Goal: Transaction & Acquisition: Book appointment/travel/reservation

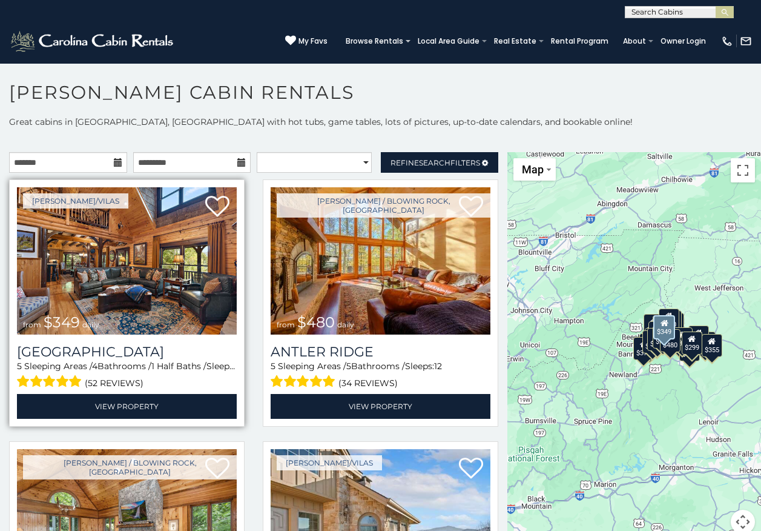
click at [184, 257] on img at bounding box center [127, 260] width 220 height 147
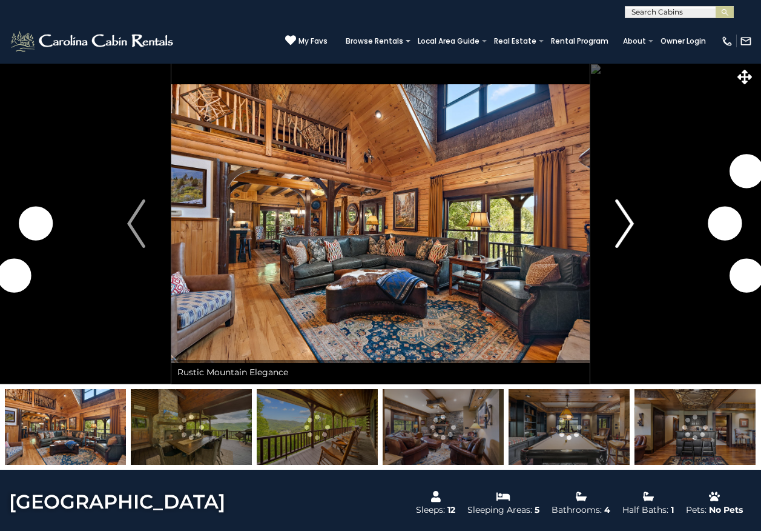
click at [609, 220] on button "Next" at bounding box center [625, 223] width 70 height 321
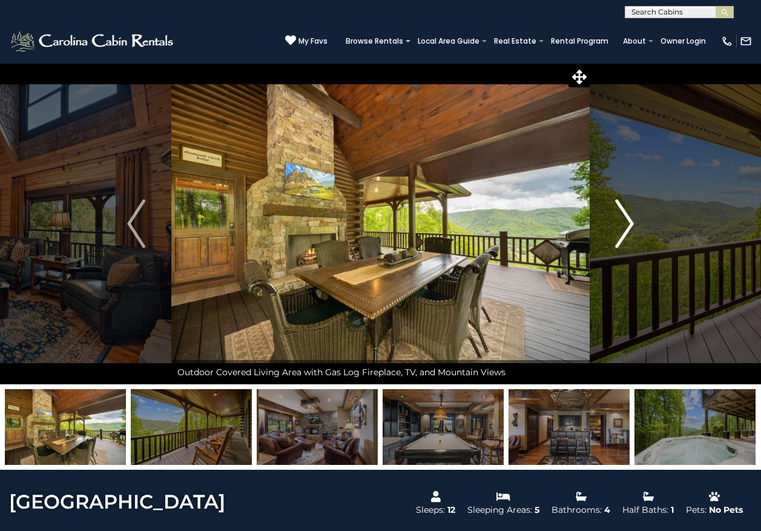
click at [595, 227] on button "Next" at bounding box center [625, 223] width 70 height 321
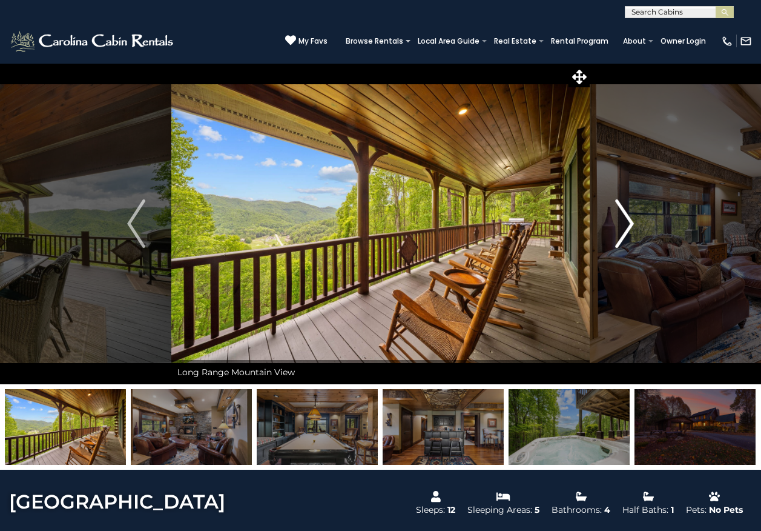
click at [602, 220] on button "Next" at bounding box center [625, 223] width 70 height 321
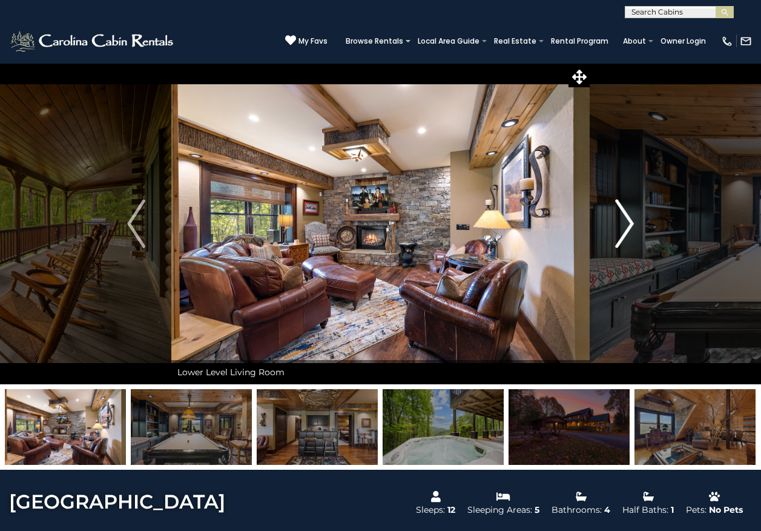
click at [628, 222] on img "Next" at bounding box center [625, 223] width 18 height 48
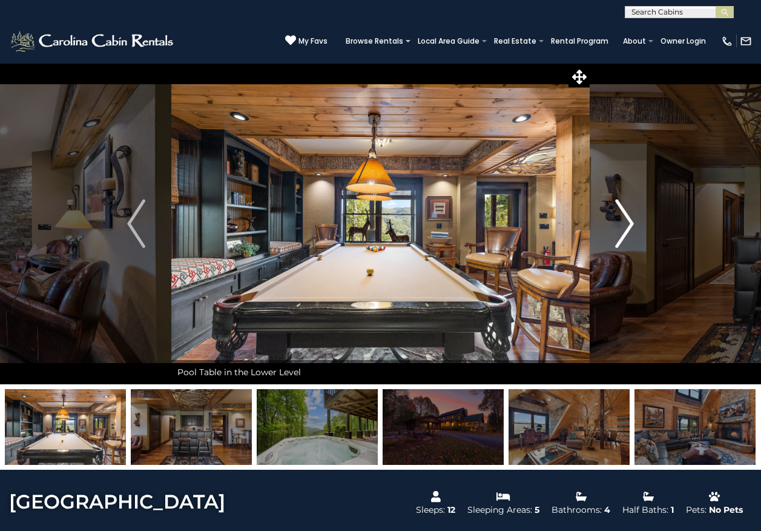
click at [620, 214] on img "Next" at bounding box center [625, 223] width 18 height 48
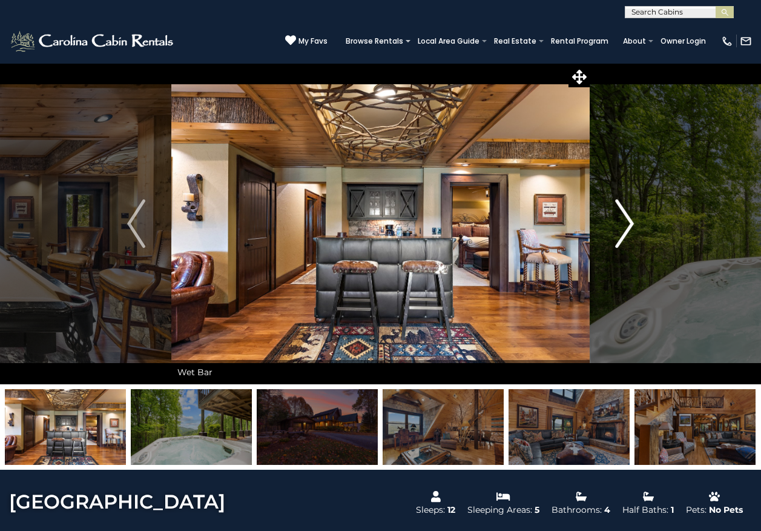
click at [605, 210] on button "Next" at bounding box center [625, 223] width 70 height 321
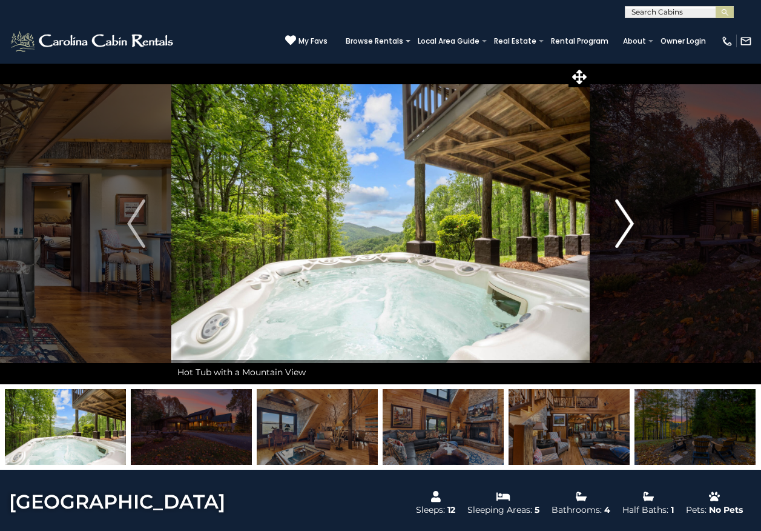
click at [616, 221] on img "Next" at bounding box center [625, 223] width 18 height 48
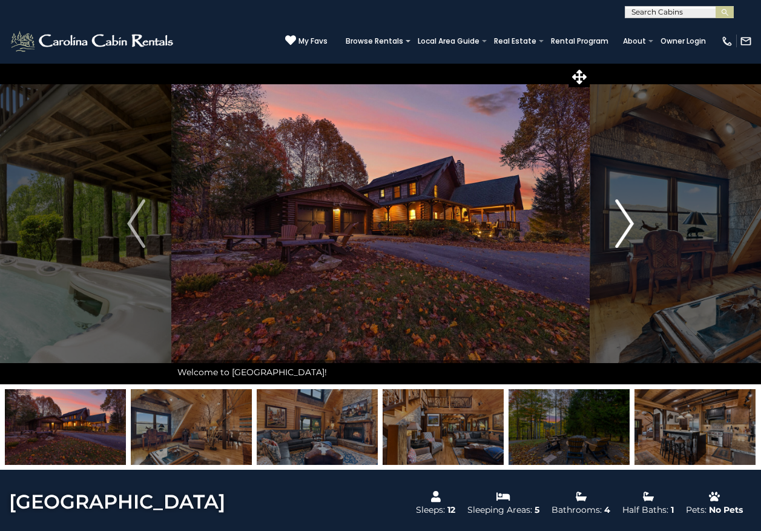
click at [612, 220] on button "Next" at bounding box center [625, 223] width 70 height 321
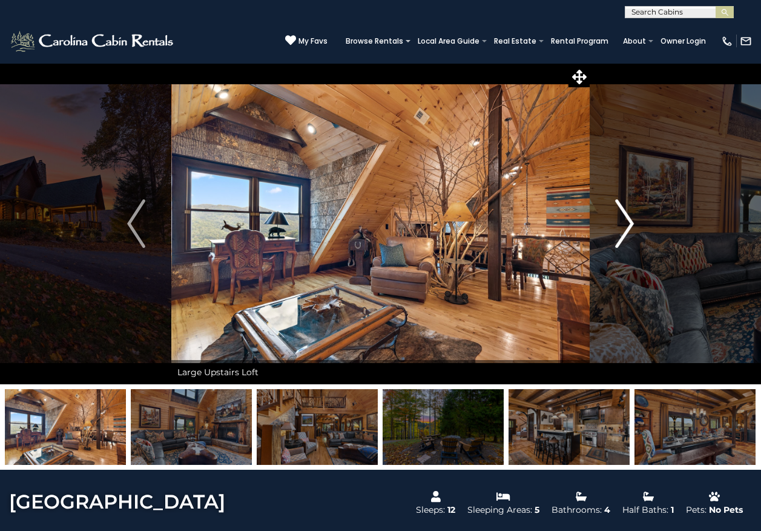
click at [623, 221] on img "Next" at bounding box center [625, 223] width 18 height 48
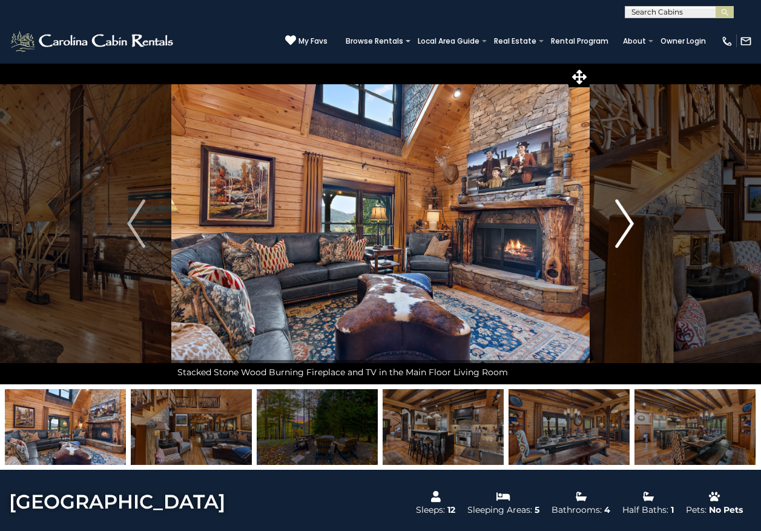
click at [608, 223] on button "Next" at bounding box center [625, 223] width 70 height 321
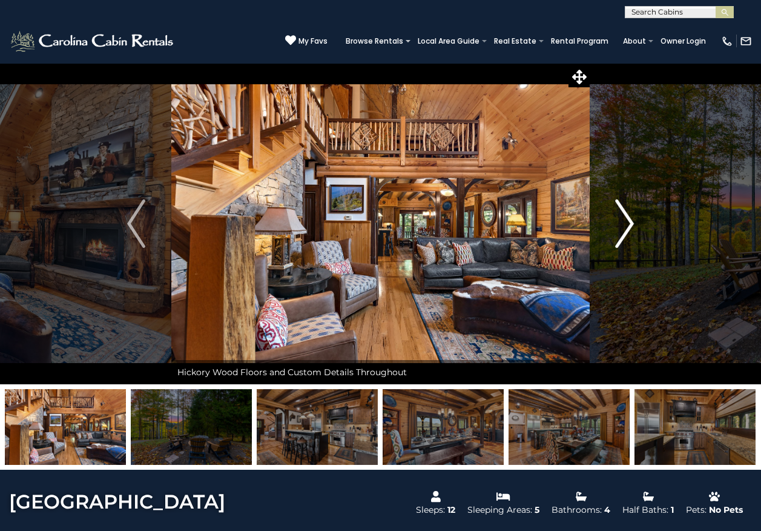
click at [614, 216] on button "Next" at bounding box center [625, 223] width 70 height 321
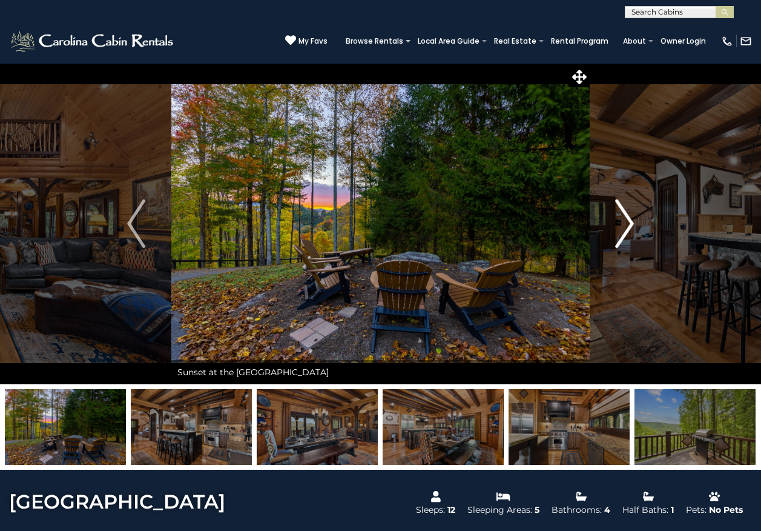
click at [604, 223] on button "Next" at bounding box center [625, 223] width 70 height 321
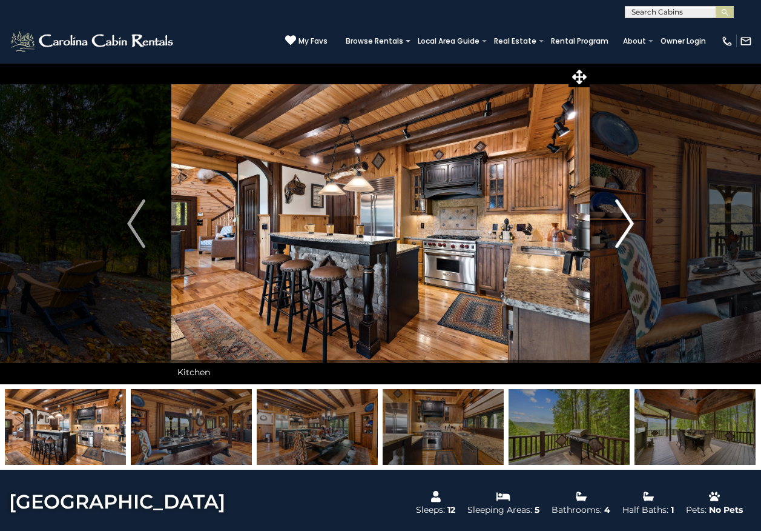
click at [595, 229] on button "Next" at bounding box center [625, 223] width 70 height 321
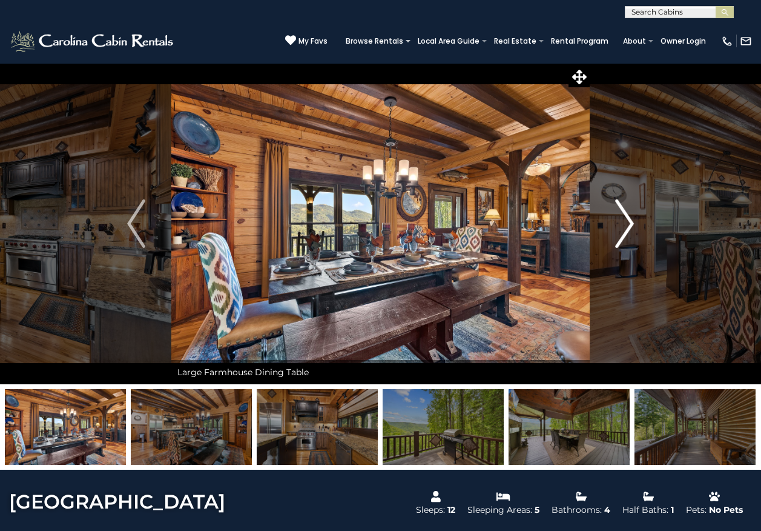
click at [592, 220] on button "Next" at bounding box center [625, 223] width 70 height 321
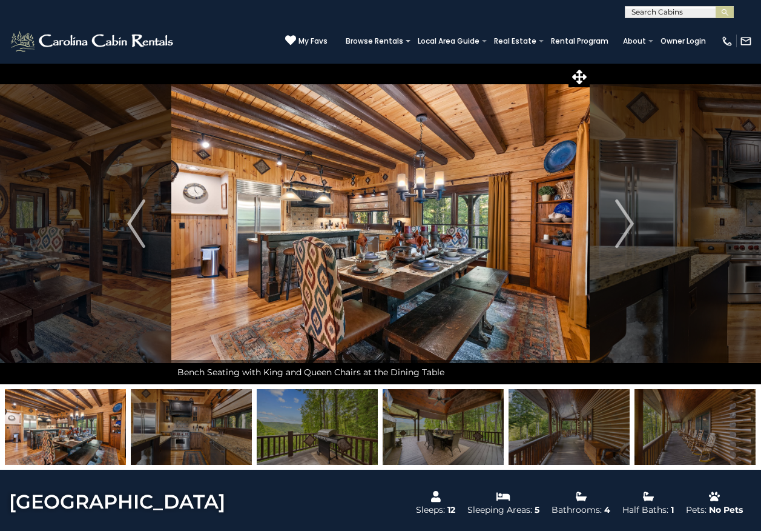
click at [589, 218] on img at bounding box center [380, 223] width 419 height 321
click at [604, 210] on button "Next" at bounding box center [625, 223] width 70 height 321
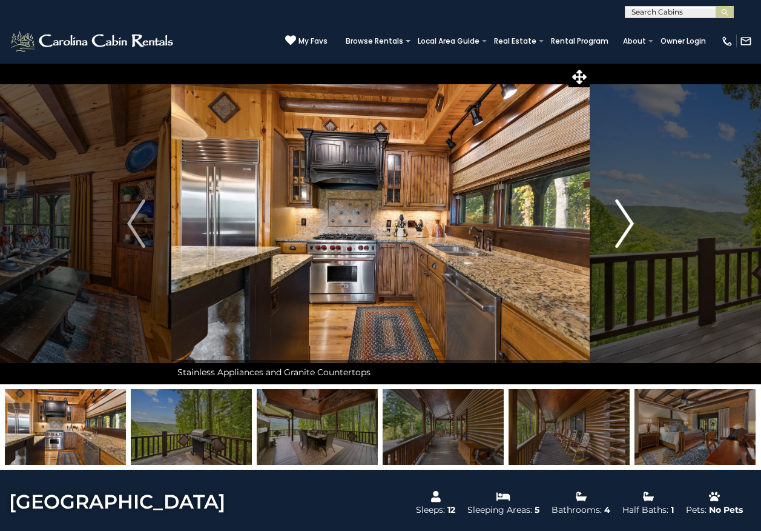
click at [620, 200] on img "Next" at bounding box center [625, 223] width 18 height 48
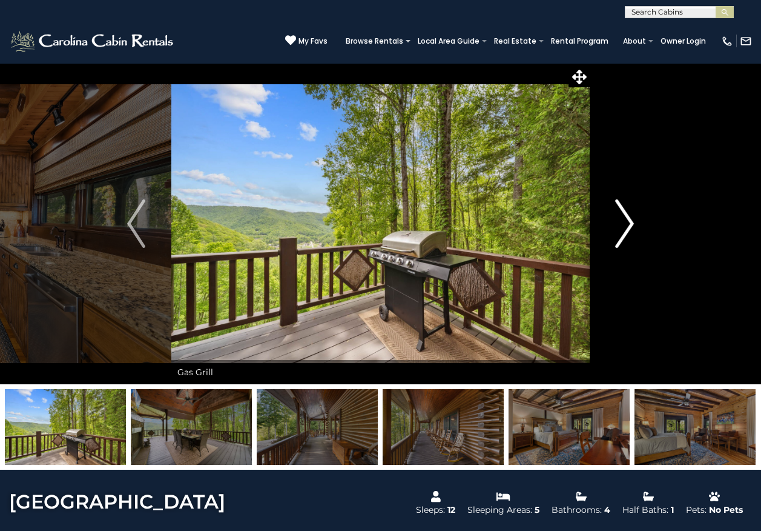
click at [610, 194] on button "Next" at bounding box center [625, 223] width 70 height 321
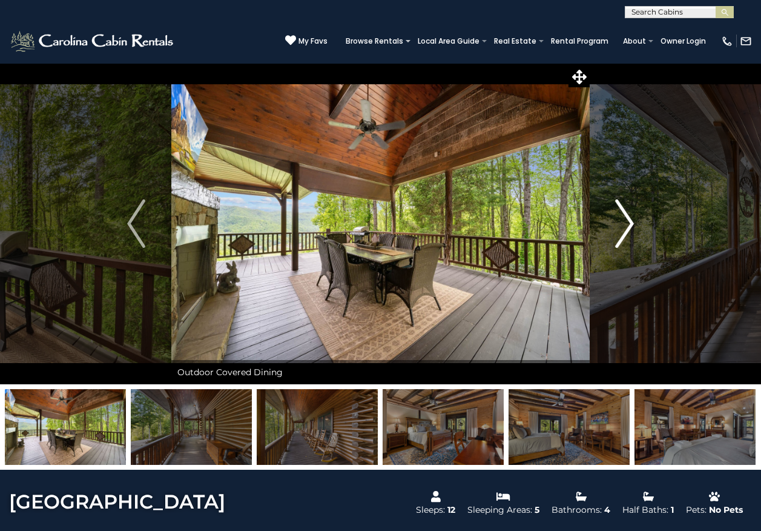
click at [610, 194] on button "Next" at bounding box center [625, 223] width 70 height 321
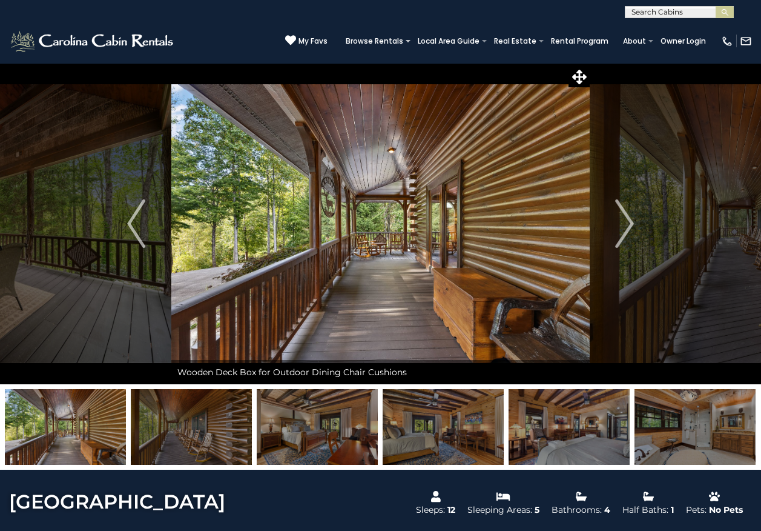
click at [584, 184] on img at bounding box center [380, 223] width 419 height 321
click at [597, 230] on button "Next" at bounding box center [625, 223] width 70 height 321
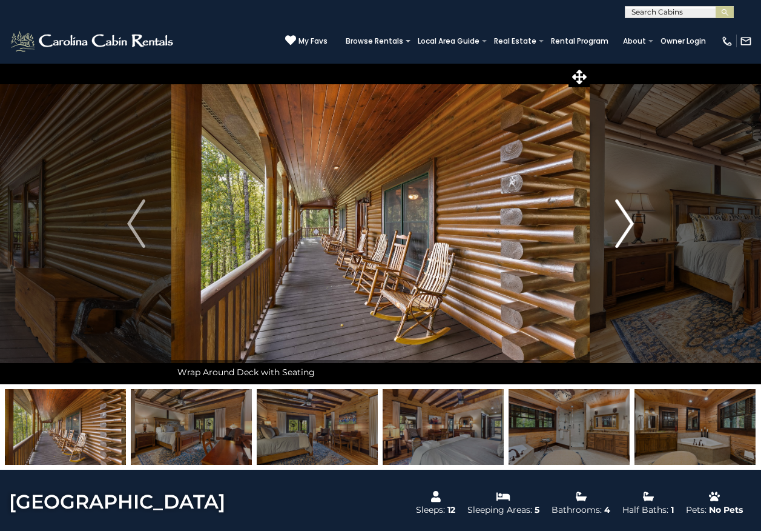
click at [610, 207] on button "Next" at bounding box center [625, 223] width 70 height 321
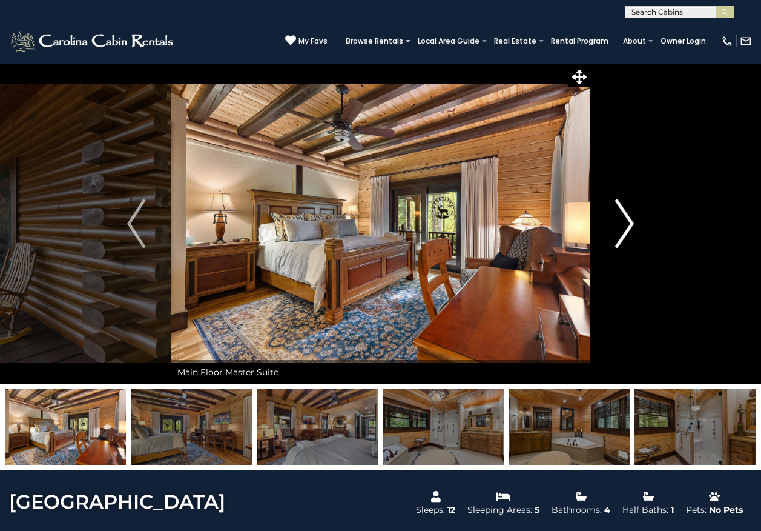
click at [604, 204] on button "Next" at bounding box center [625, 223] width 70 height 321
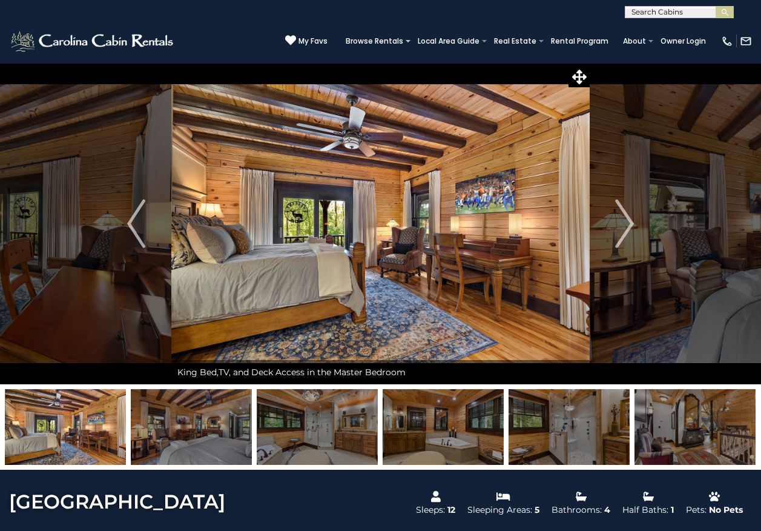
drag, startPoint x: 604, startPoint y: 204, endPoint x: 589, endPoint y: 195, distance: 18.2
click at [603, 204] on button "Next" at bounding box center [625, 223] width 70 height 321
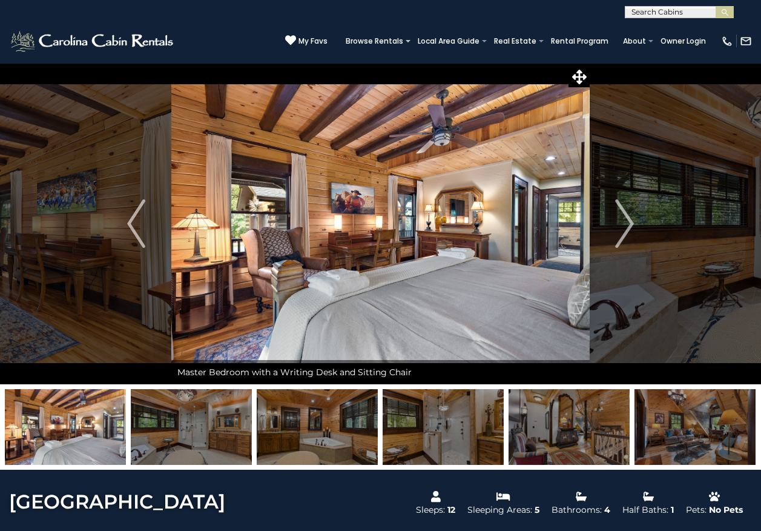
click at [580, 192] on img at bounding box center [380, 223] width 419 height 321
click at [618, 220] on img "Next" at bounding box center [625, 223] width 18 height 48
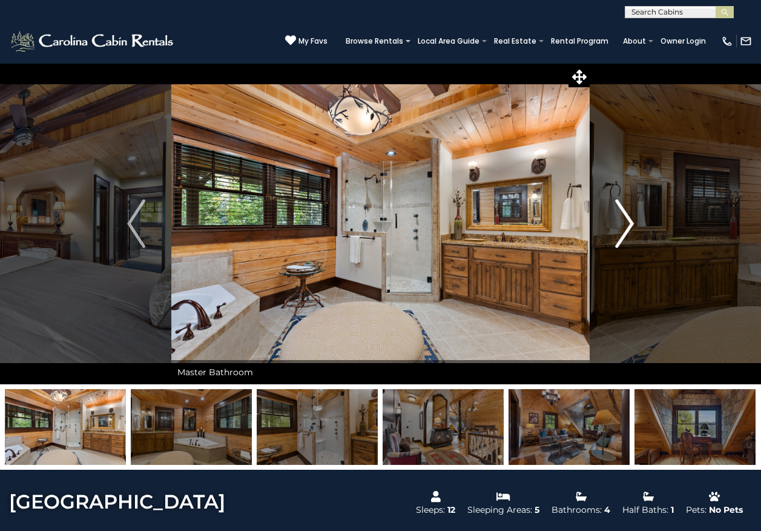
click at [610, 225] on button "Next" at bounding box center [625, 223] width 70 height 321
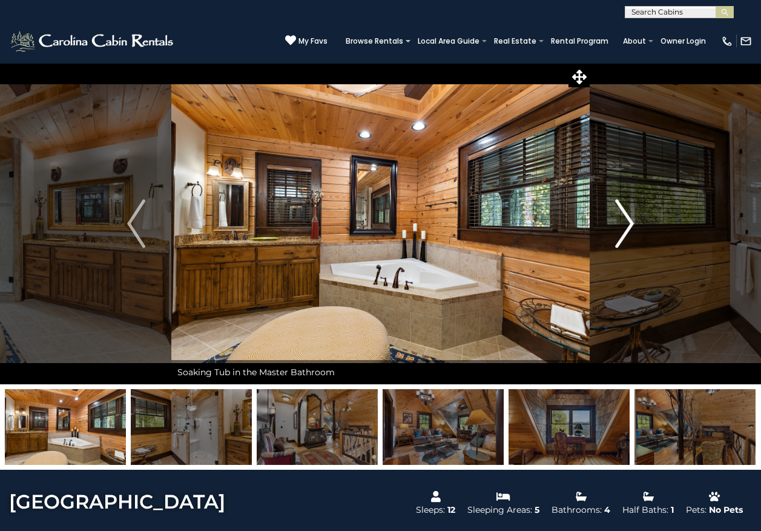
click at [608, 223] on button "Next" at bounding box center [625, 223] width 70 height 321
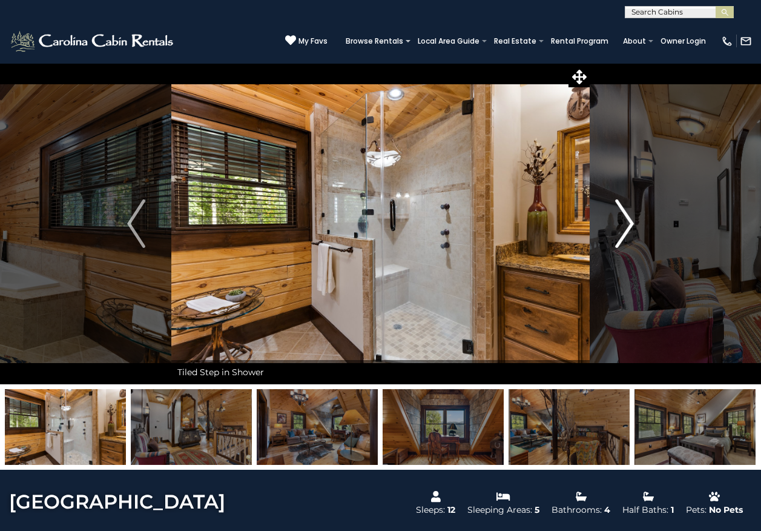
click at [605, 222] on button "Next" at bounding box center [625, 223] width 70 height 321
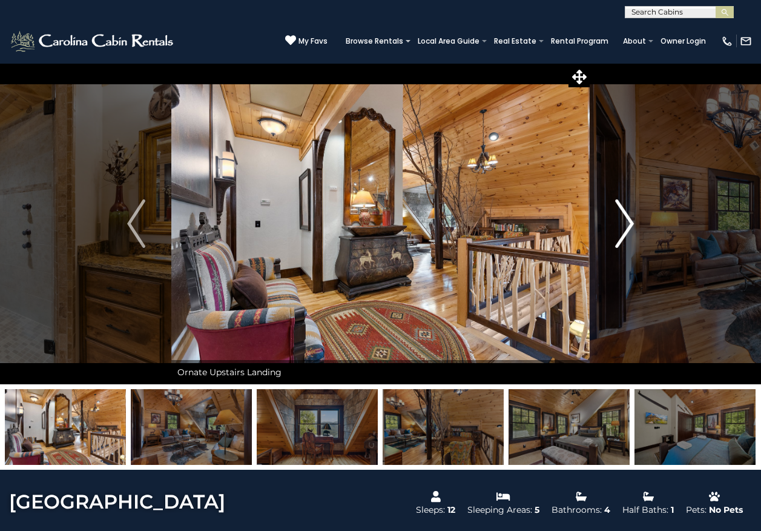
click at [605, 222] on button "Next" at bounding box center [625, 223] width 70 height 321
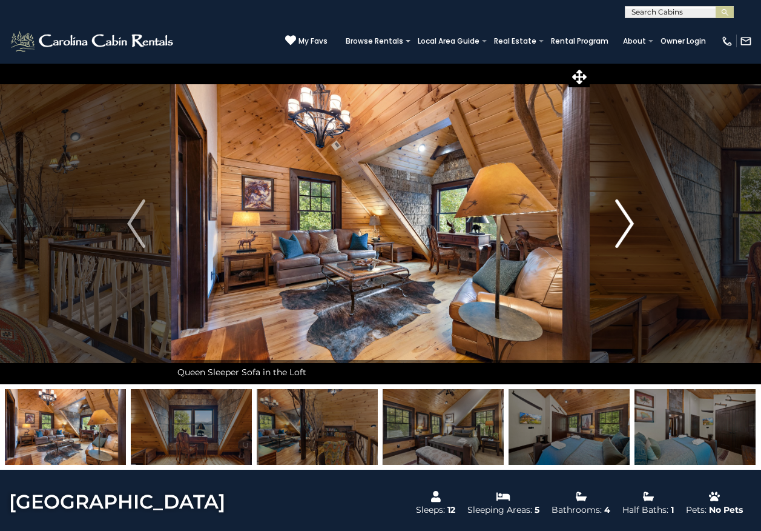
click at [597, 217] on button "Next" at bounding box center [625, 223] width 70 height 321
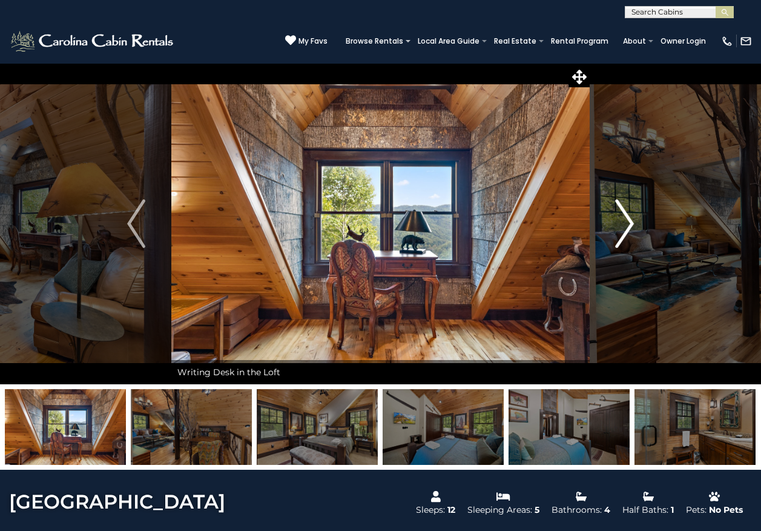
click at [597, 217] on button "Next" at bounding box center [625, 223] width 70 height 321
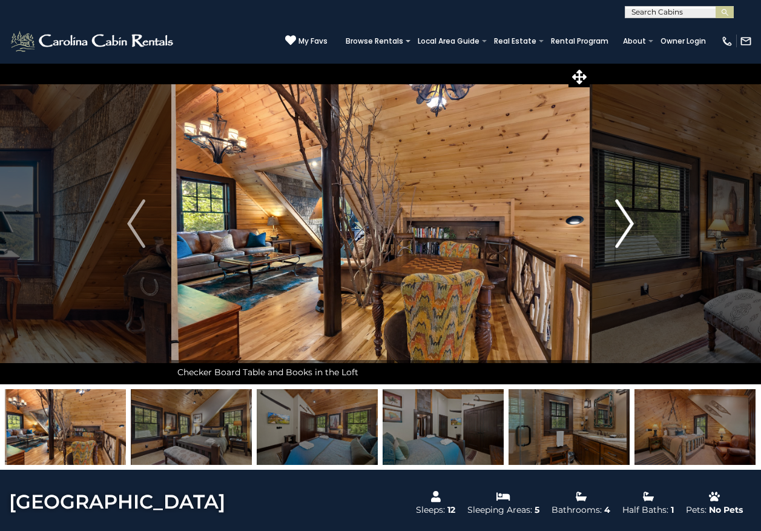
click at [634, 220] on img "Next" at bounding box center [625, 223] width 18 height 48
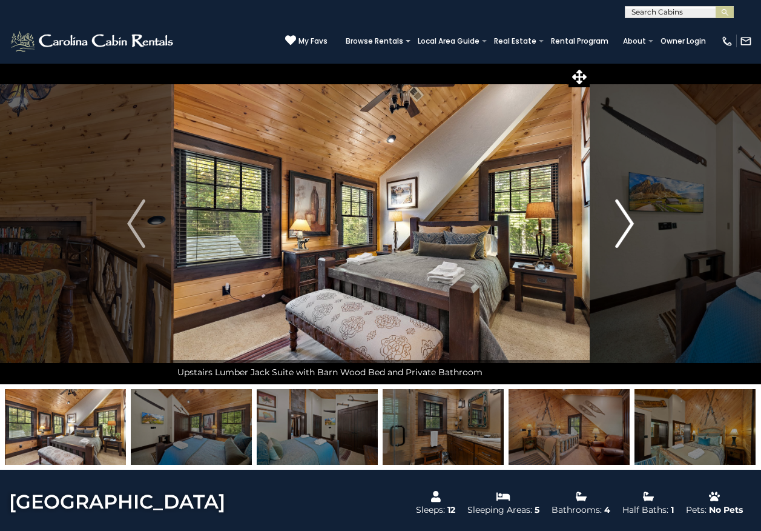
click at [633, 221] on img "Next" at bounding box center [625, 223] width 18 height 48
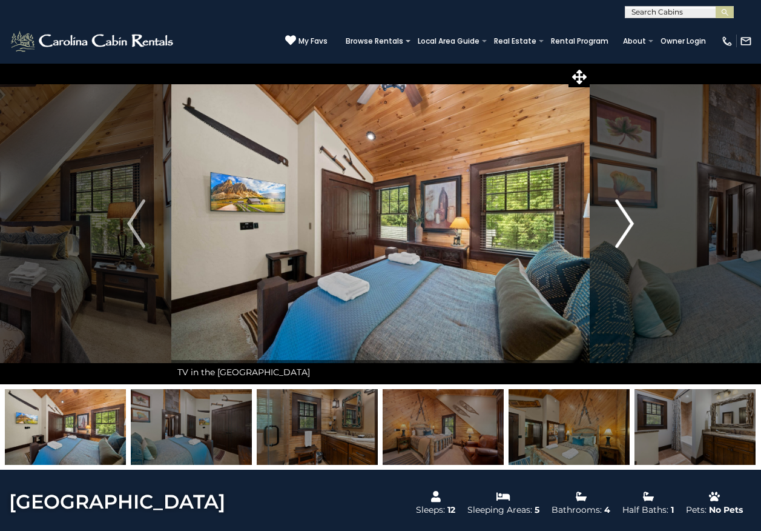
click at [633, 221] on img "Next" at bounding box center [625, 223] width 18 height 48
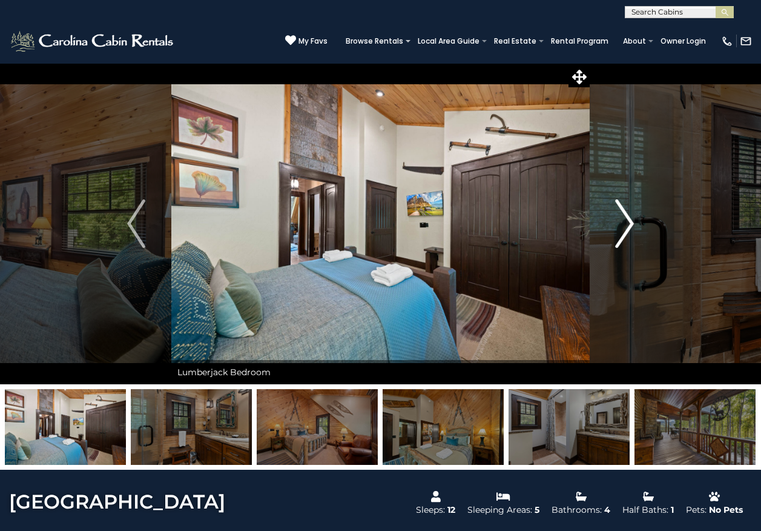
click at [627, 219] on img "Next" at bounding box center [625, 223] width 18 height 48
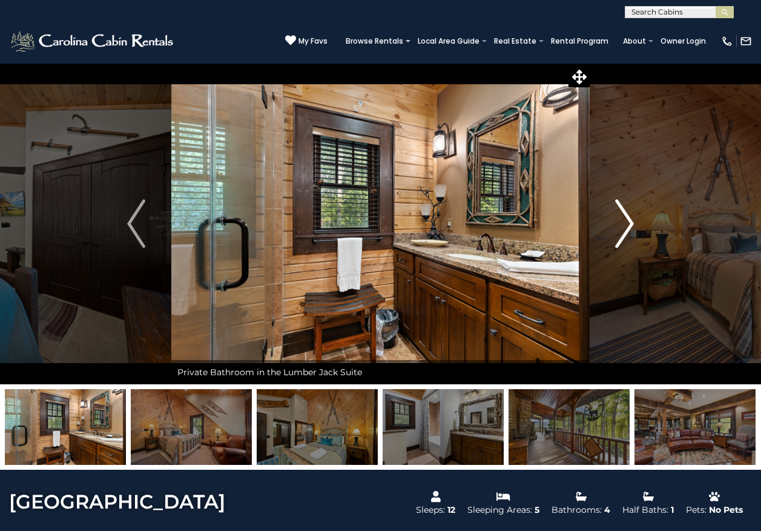
click at [627, 219] on img "Next" at bounding box center [625, 223] width 18 height 48
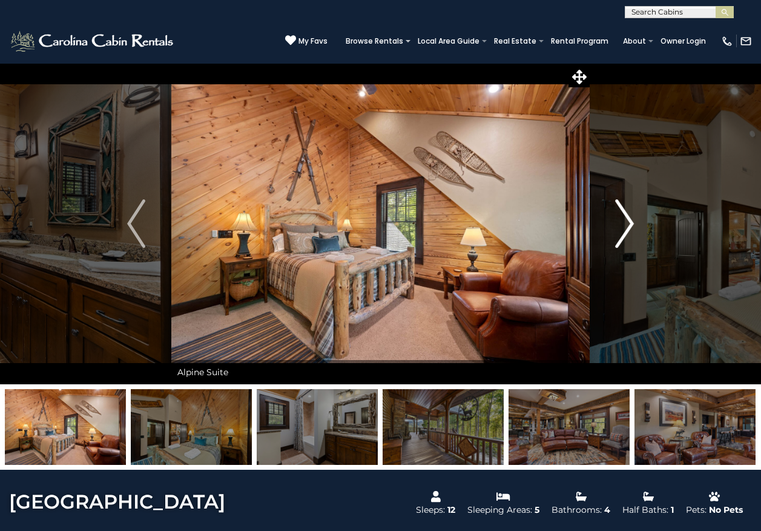
click at [626, 219] on img "Next" at bounding box center [625, 223] width 18 height 48
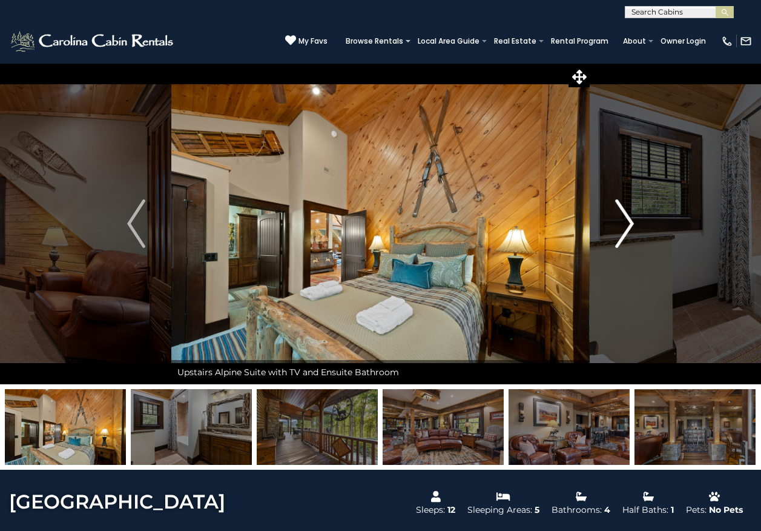
click at [626, 217] on img "Next" at bounding box center [625, 223] width 18 height 48
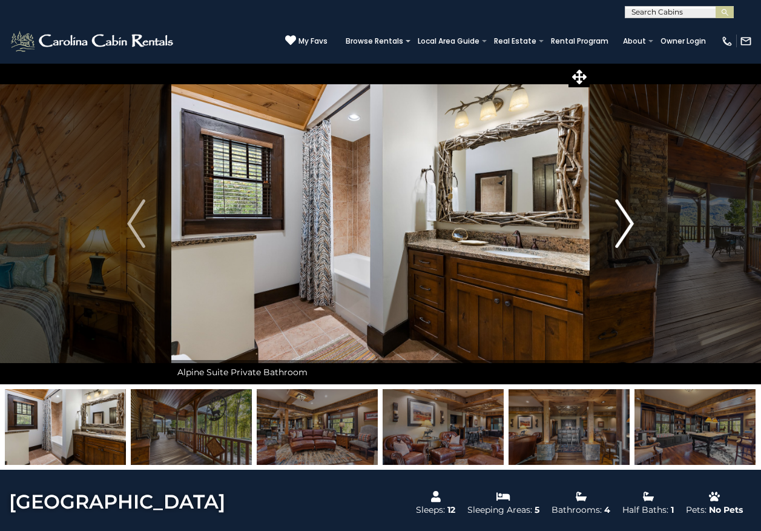
click at [626, 217] on img "Next" at bounding box center [625, 223] width 18 height 48
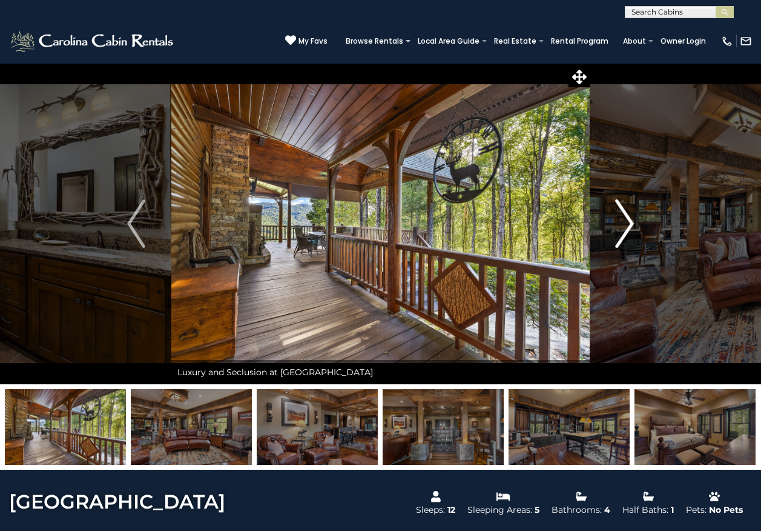
click at [626, 217] on img "Next" at bounding box center [625, 223] width 18 height 48
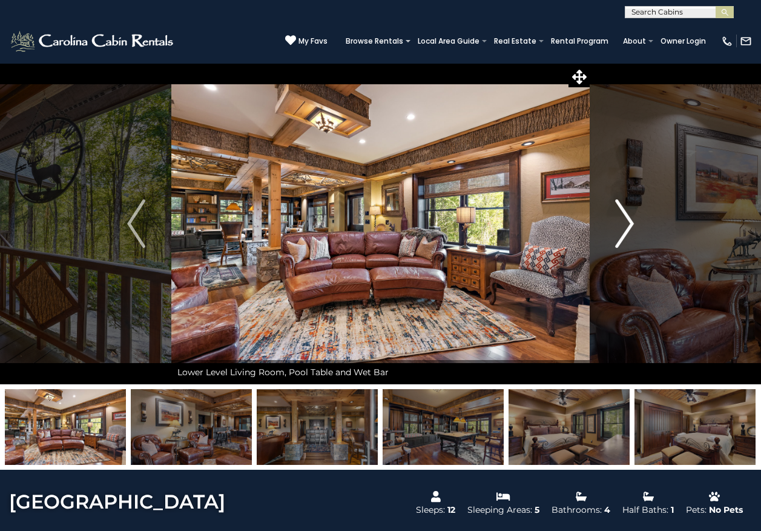
click at [626, 217] on img "Next" at bounding box center [625, 223] width 18 height 48
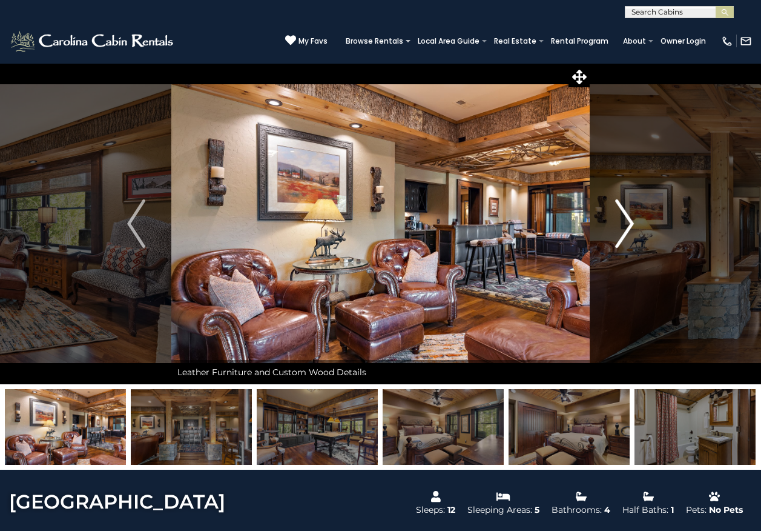
click at [626, 217] on img "Next" at bounding box center [625, 223] width 18 height 48
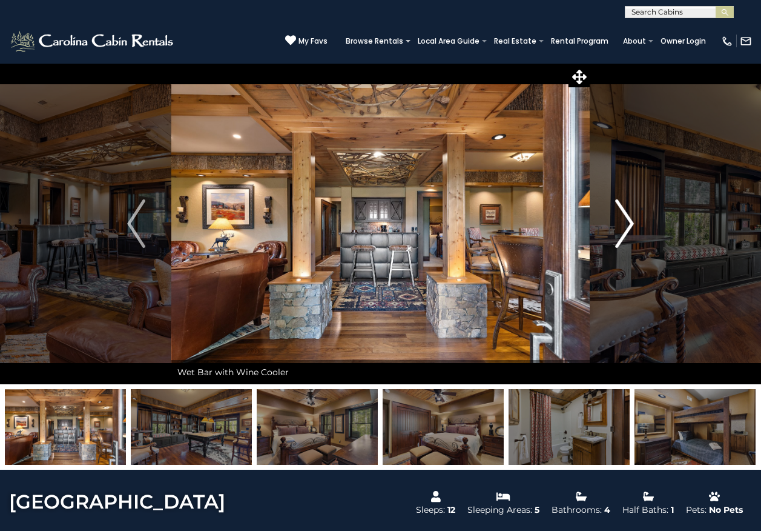
click at [626, 217] on img "Next" at bounding box center [625, 223] width 18 height 48
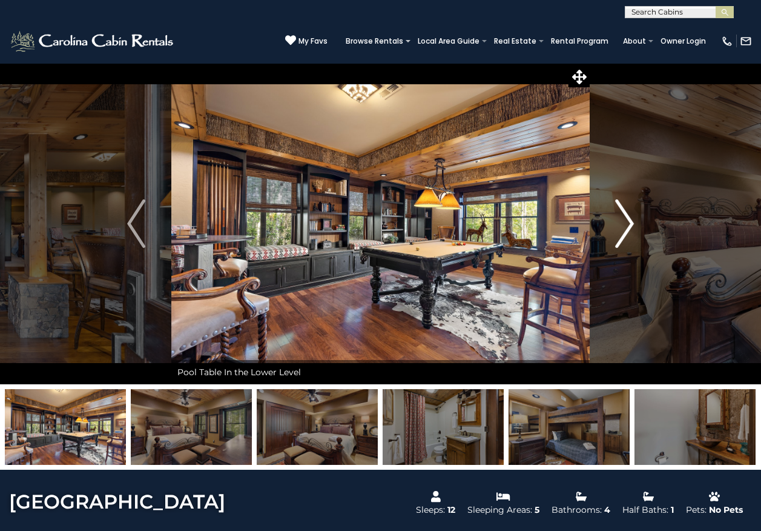
click at [625, 216] on img "Next" at bounding box center [625, 223] width 18 height 48
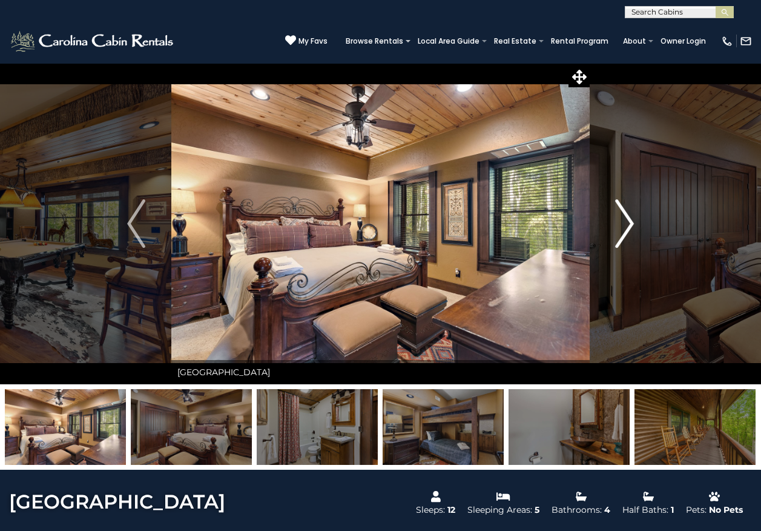
click at [625, 216] on img "Next" at bounding box center [625, 223] width 18 height 48
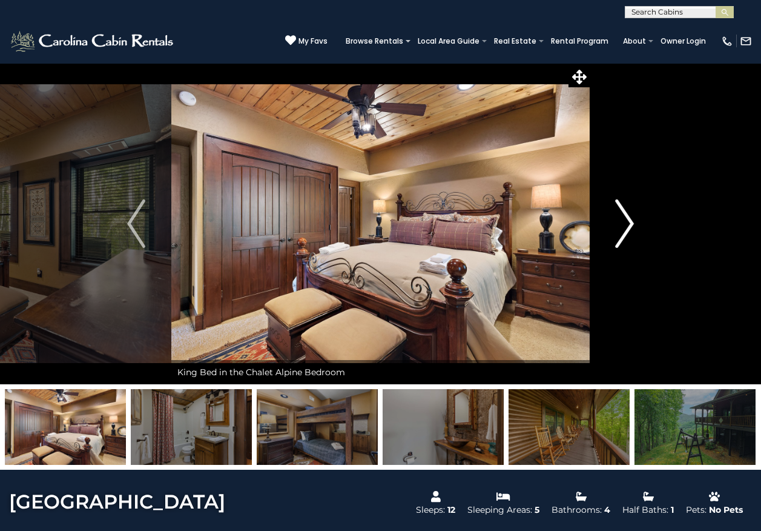
click at [625, 216] on img "Next" at bounding box center [625, 223] width 18 height 48
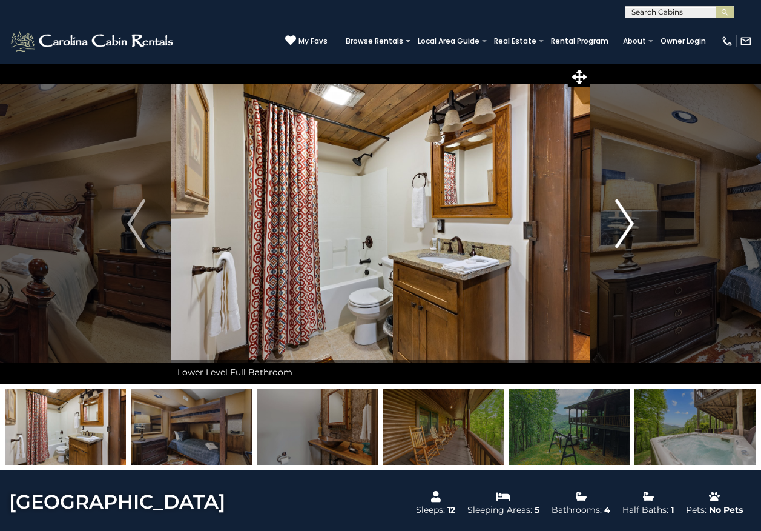
click at [625, 216] on img "Next" at bounding box center [625, 223] width 18 height 48
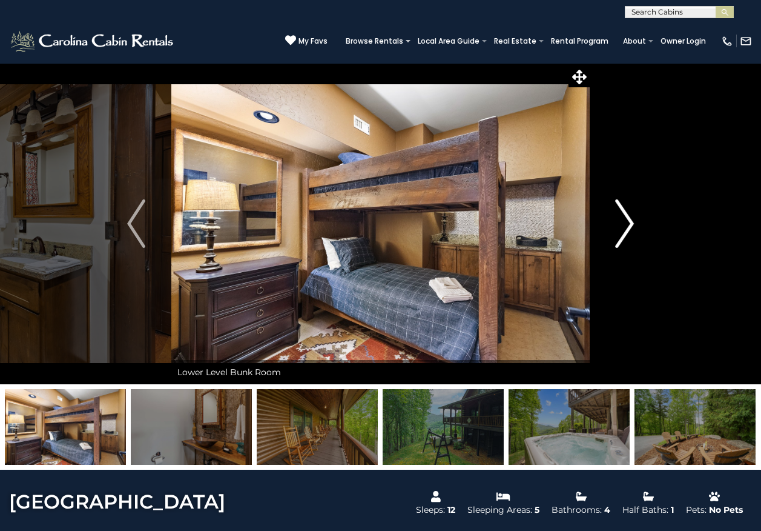
click at [625, 216] on img "Next" at bounding box center [625, 223] width 18 height 48
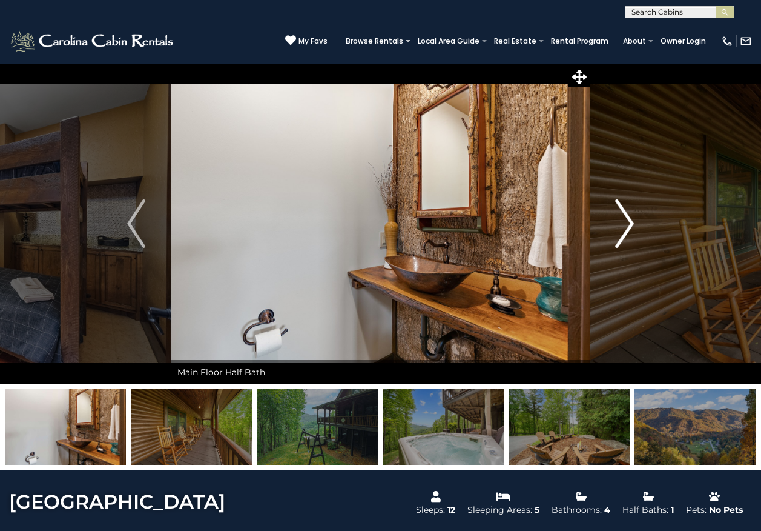
click at [625, 216] on img "Next" at bounding box center [625, 223] width 18 height 48
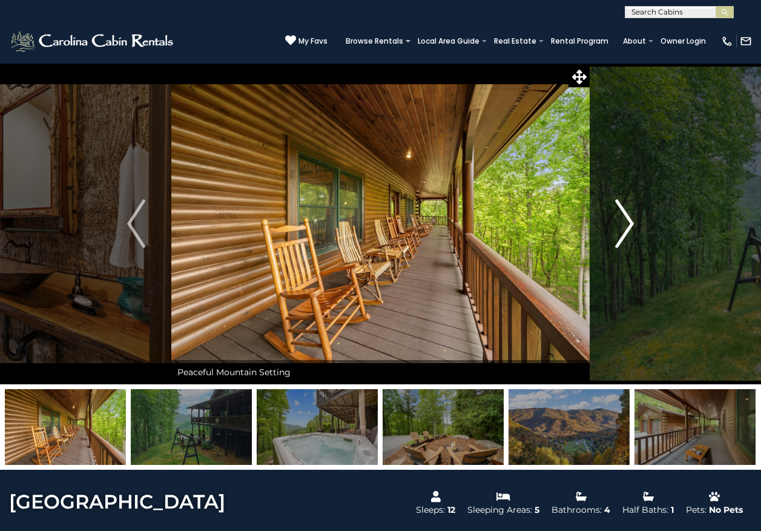
click at [625, 216] on img "Next" at bounding box center [625, 223] width 18 height 48
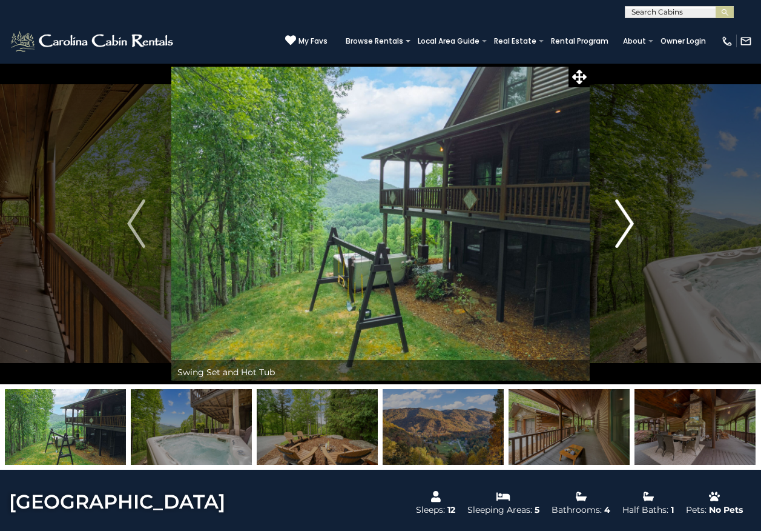
click at [625, 216] on img "Next" at bounding box center [625, 223] width 18 height 48
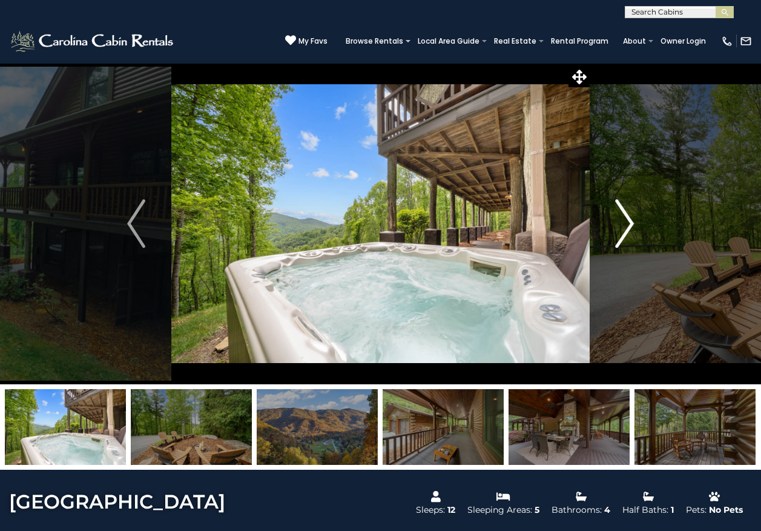
click at [625, 216] on img "Next" at bounding box center [625, 223] width 18 height 48
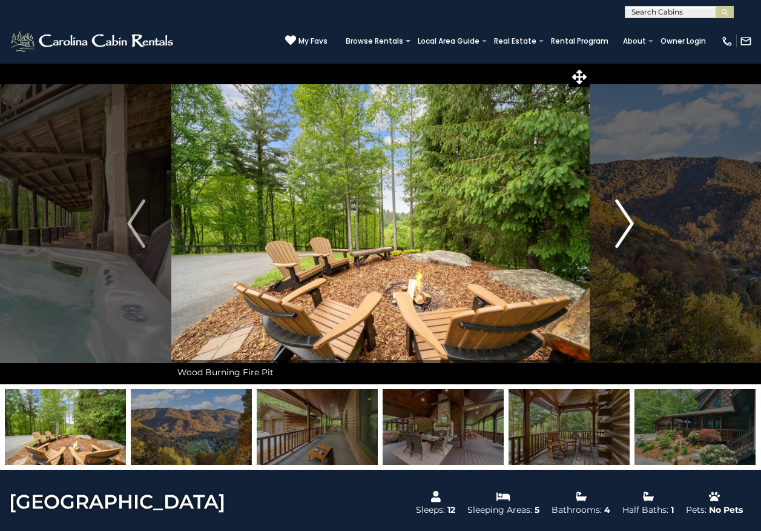
click at [625, 216] on img "Next" at bounding box center [625, 223] width 18 height 48
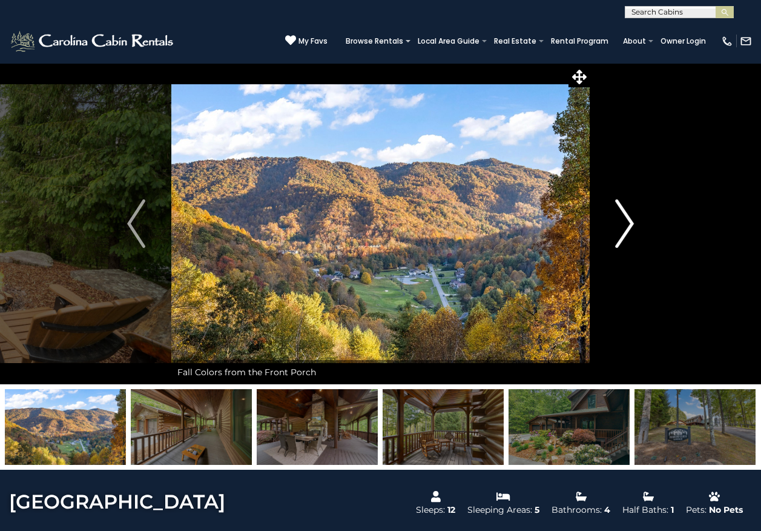
click at [625, 216] on img "Next" at bounding box center [625, 223] width 18 height 48
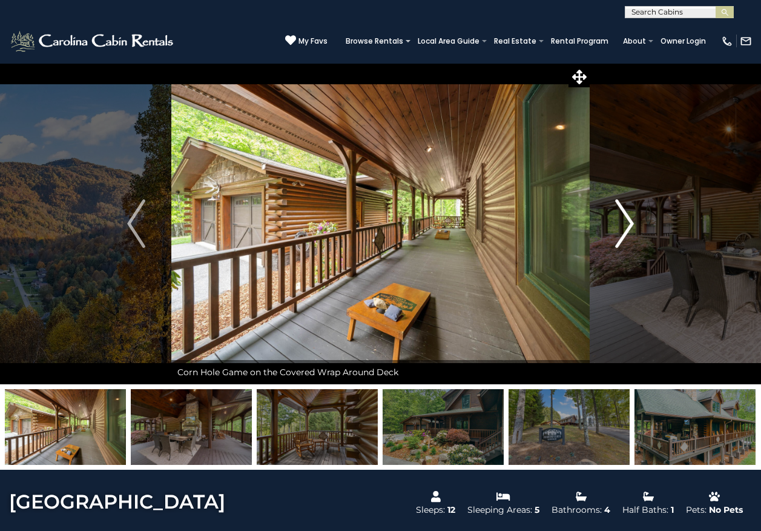
click at [625, 216] on img "Next" at bounding box center [625, 223] width 18 height 48
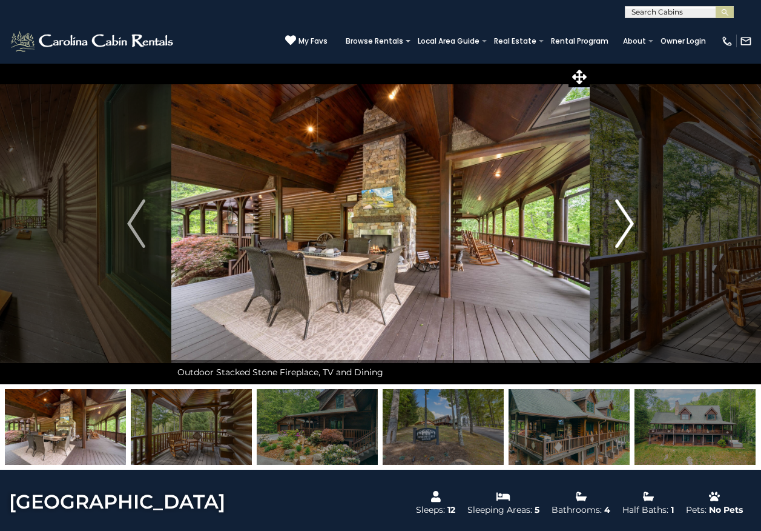
click at [625, 216] on img "Next" at bounding box center [625, 223] width 18 height 48
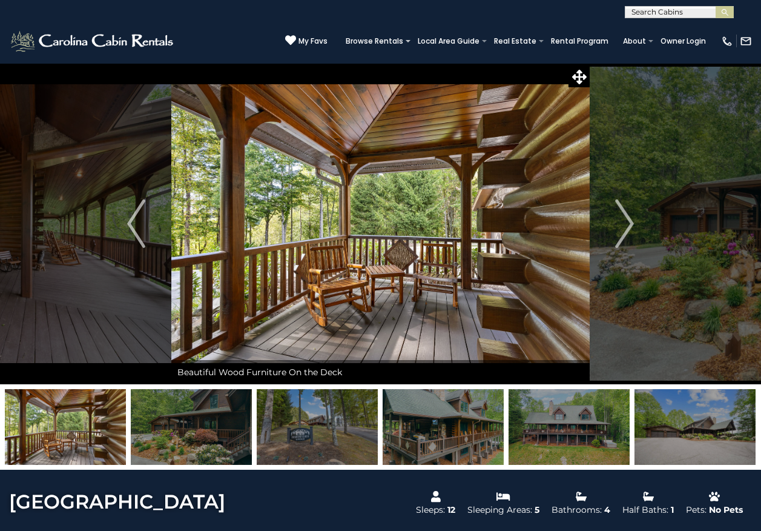
click at [571, 204] on img at bounding box center [380, 223] width 419 height 321
click at [598, 209] on button "Next" at bounding box center [625, 223] width 70 height 321
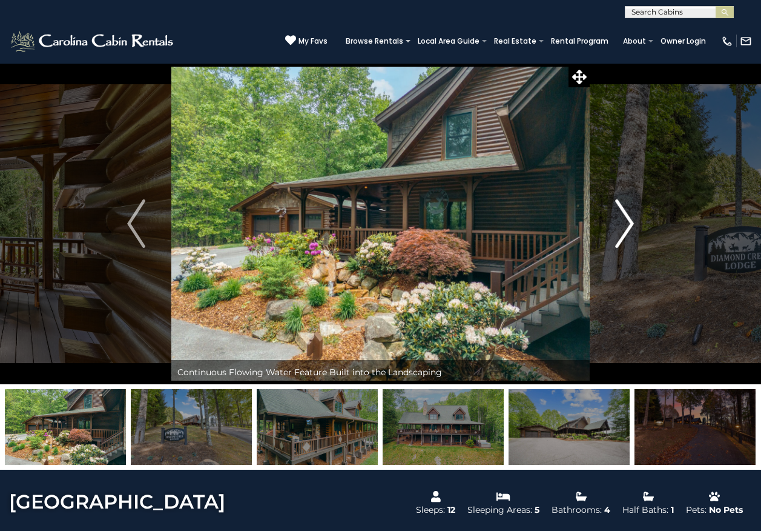
click at [598, 209] on button "Next" at bounding box center [625, 223] width 70 height 321
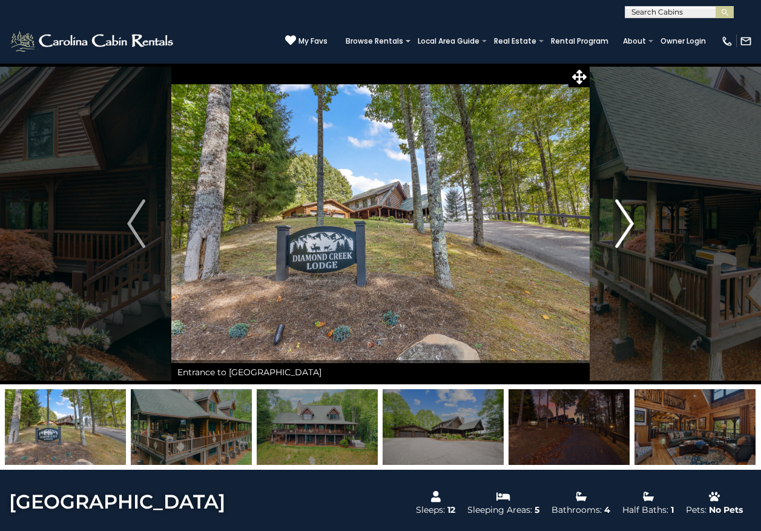
click at [614, 205] on button "Next" at bounding box center [625, 223] width 70 height 321
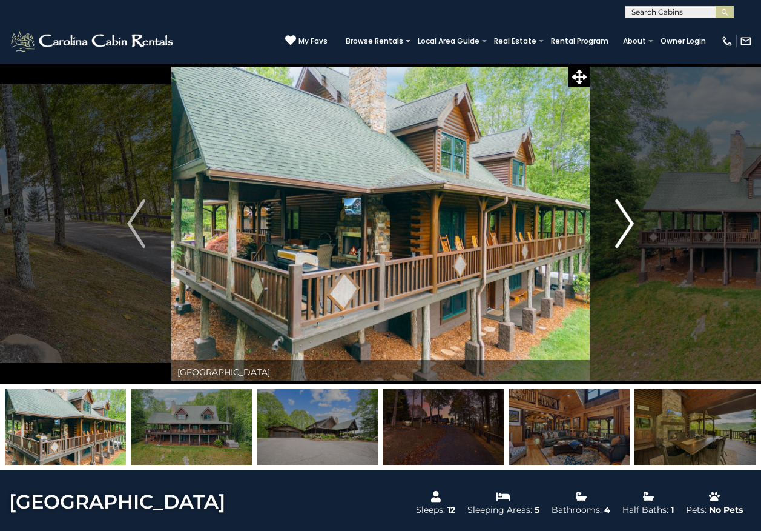
click at [627, 215] on img "Next" at bounding box center [625, 223] width 18 height 48
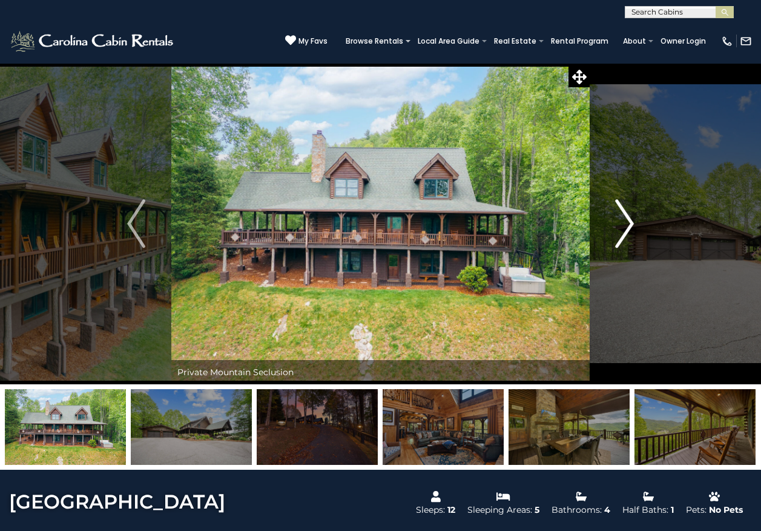
click at [655, 219] on button "Next" at bounding box center [625, 223] width 70 height 321
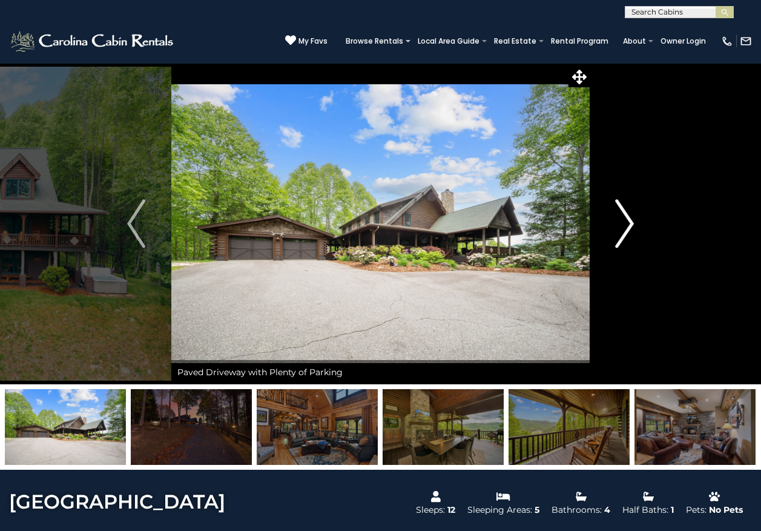
click at [657, 219] on button "Next" at bounding box center [625, 223] width 70 height 321
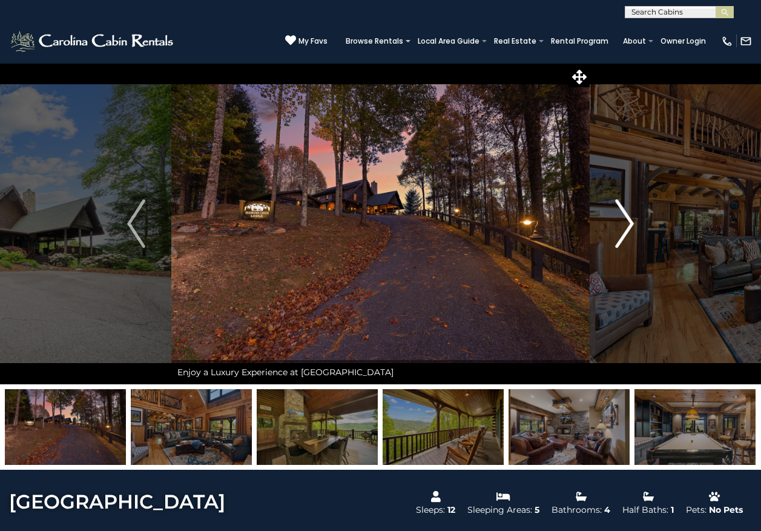
click at [653, 219] on button "Next" at bounding box center [625, 223] width 70 height 321
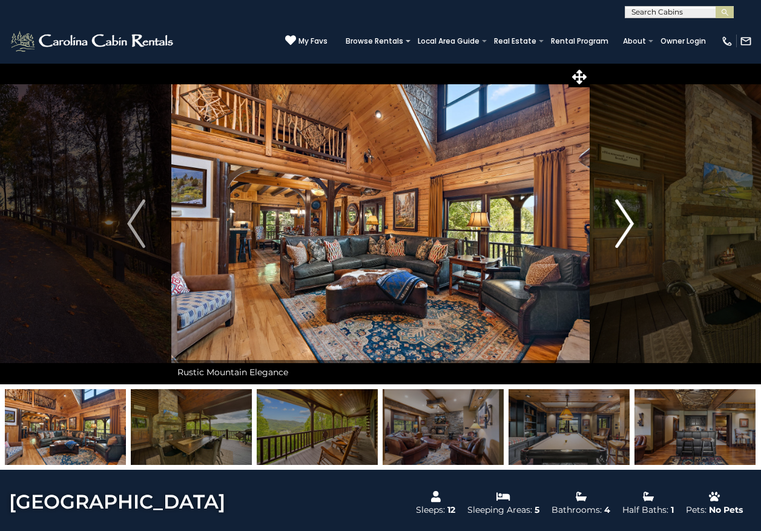
click at [642, 216] on button "Next" at bounding box center [625, 223] width 70 height 321
